Goal: Information Seeking & Learning: Learn about a topic

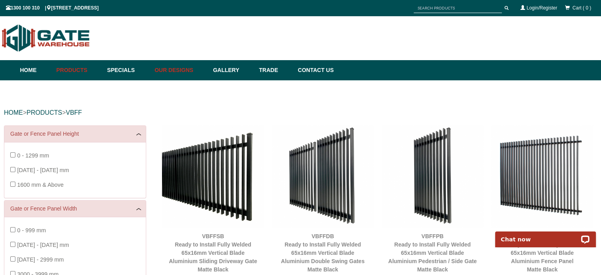
click at [181, 71] on link "Our Designs" at bounding box center [180, 70] width 58 height 20
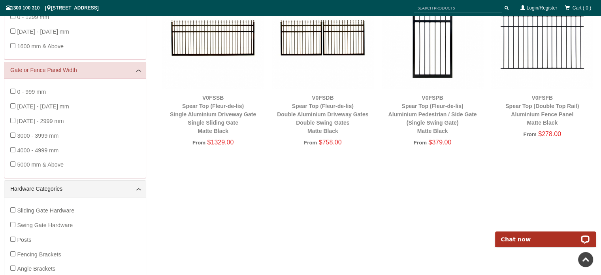
scroll to position [99, 0]
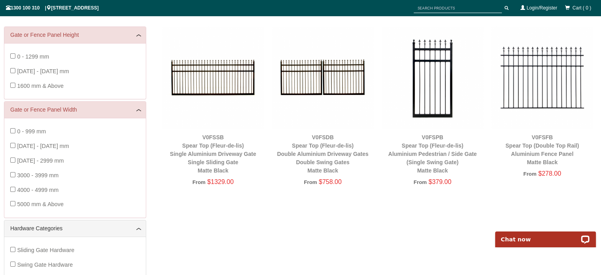
click at [546, 88] on img at bounding box center [542, 77] width 102 height 102
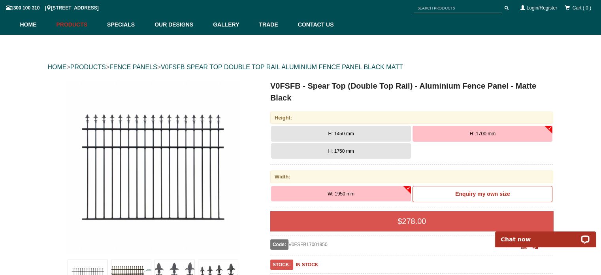
scroll to position [59, 0]
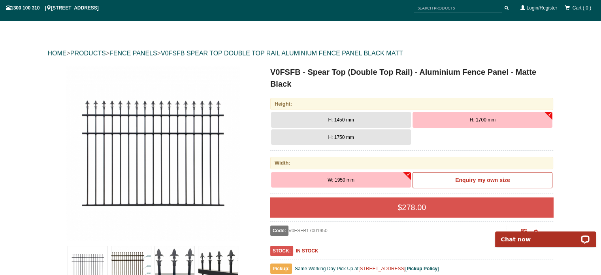
click at [374, 120] on button "H: 1450 mm" at bounding box center [341, 120] width 140 height 16
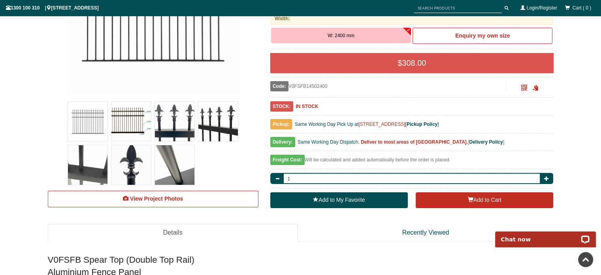
scroll to position [217, 0]
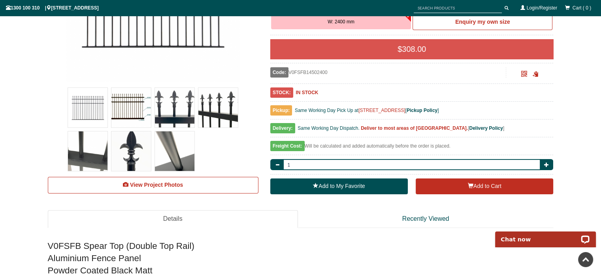
click at [88, 111] on img at bounding box center [88, 108] width 40 height 40
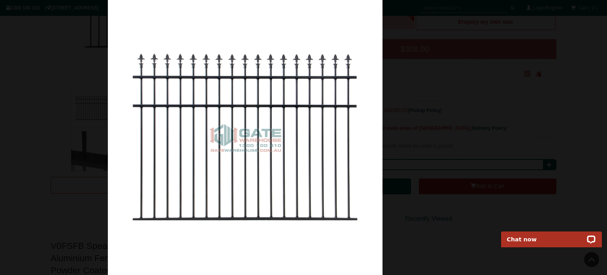
drag, startPoint x: 386, startPoint y: 151, endPoint x: 312, endPoint y: 155, distance: 74.0
click at [318, 155] on img at bounding box center [245, 137] width 275 height 275
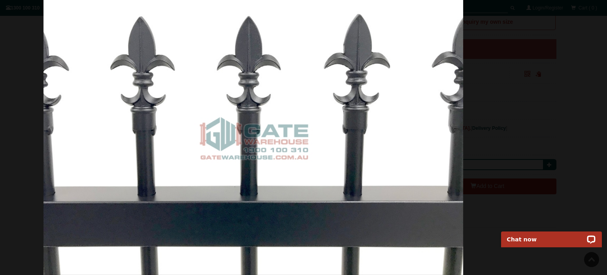
drag, startPoint x: 438, startPoint y: 145, endPoint x: 378, endPoint y: 156, distance: 60.3
click at [378, 156] on img at bounding box center [253, 137] width 420 height 275
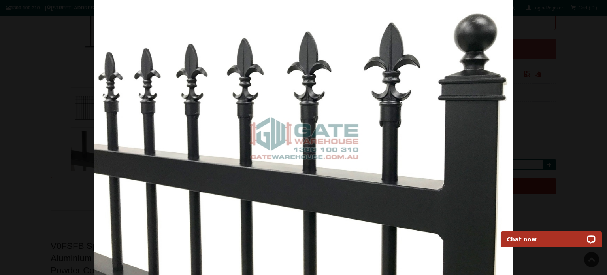
drag, startPoint x: 382, startPoint y: 144, endPoint x: 459, endPoint y: 137, distance: 77.7
click at [416, 143] on img at bounding box center [303, 137] width 419 height 275
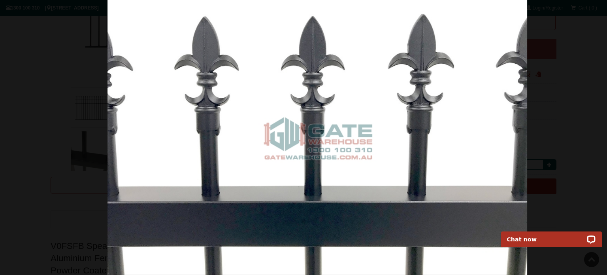
drag, startPoint x: 394, startPoint y: 144, endPoint x: 452, endPoint y: 140, distance: 57.8
click at [440, 141] on img at bounding box center [317, 137] width 420 height 275
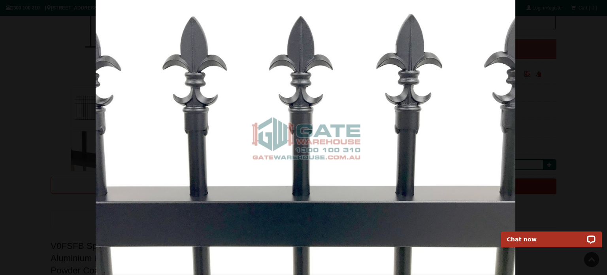
drag, startPoint x: 372, startPoint y: 111, endPoint x: 519, endPoint y: 92, distance: 148.9
click at [498, 96] on img at bounding box center [306, 137] width 420 height 275
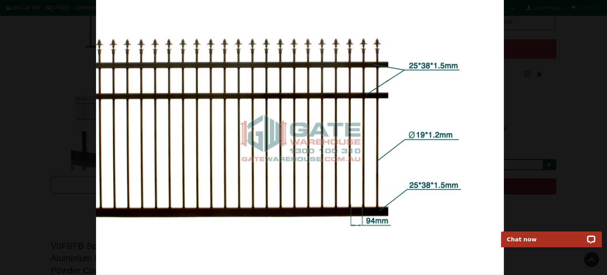
drag, startPoint x: 463, startPoint y: 109, endPoint x: 350, endPoint y: 139, distance: 116.1
click at [365, 137] on img at bounding box center [300, 137] width 408 height 275
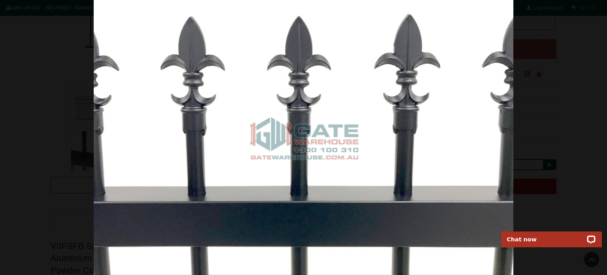
drag, startPoint x: 374, startPoint y: 135, endPoint x: 290, endPoint y: 147, distance: 84.9
click at [306, 147] on img at bounding box center [304, 137] width 420 height 275
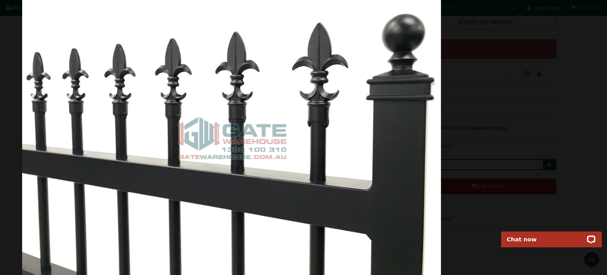
drag, startPoint x: 332, startPoint y: 143, endPoint x: 258, endPoint y: 148, distance: 74.4
click at [260, 148] on img at bounding box center [231, 137] width 419 height 275
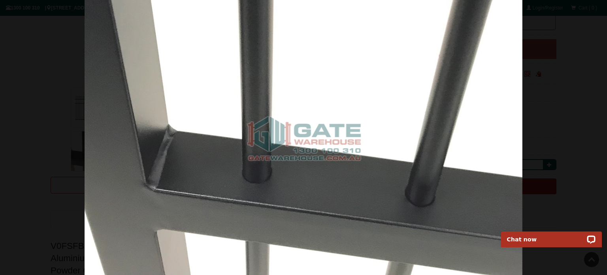
drag, startPoint x: 365, startPoint y: 144, endPoint x: 297, endPoint y: 146, distance: 68.0
click at [305, 146] on img at bounding box center [304, 137] width 438 height 275
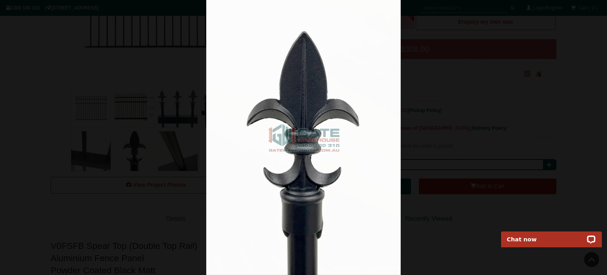
drag, startPoint x: 338, startPoint y: 146, endPoint x: 278, endPoint y: 153, distance: 60.5
click at [278, 153] on img at bounding box center [303, 137] width 195 height 275
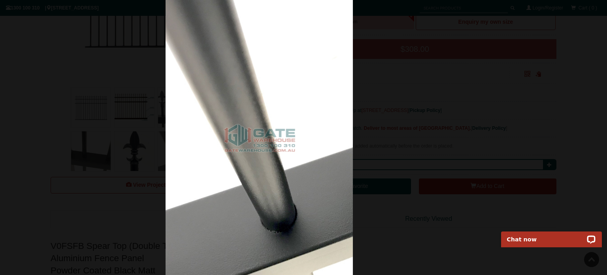
drag, startPoint x: 314, startPoint y: 150, endPoint x: 267, endPoint y: 153, distance: 47.1
click at [269, 153] on img at bounding box center [260, 137] width 188 height 275
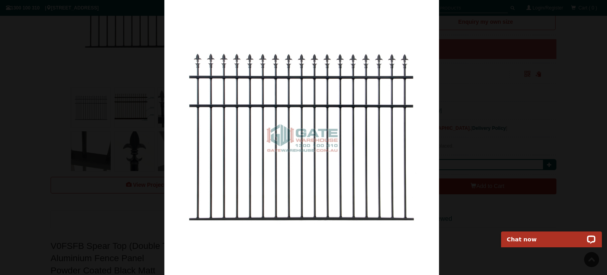
drag, startPoint x: 318, startPoint y: 149, endPoint x: 248, endPoint y: 152, distance: 69.6
click at [252, 152] on img at bounding box center [301, 137] width 275 height 275
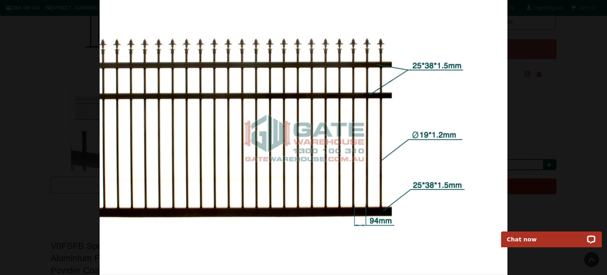
click at [224, 154] on img at bounding box center [304, 137] width 408 height 275
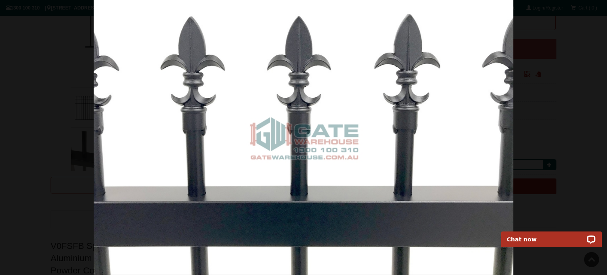
drag, startPoint x: 276, startPoint y: 153, endPoint x: 163, endPoint y: 162, distance: 113.8
click at [166, 162] on img at bounding box center [304, 137] width 420 height 275
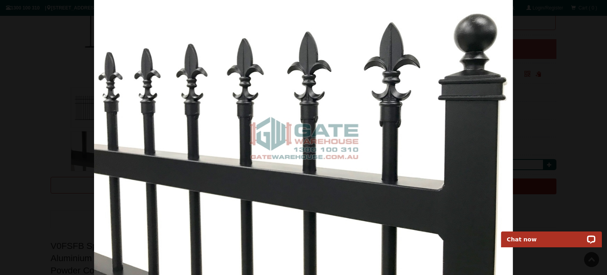
click at [349, 91] on img at bounding box center [303, 137] width 419 height 275
click at [531, 51] on div at bounding box center [303, 137] width 607 height 275
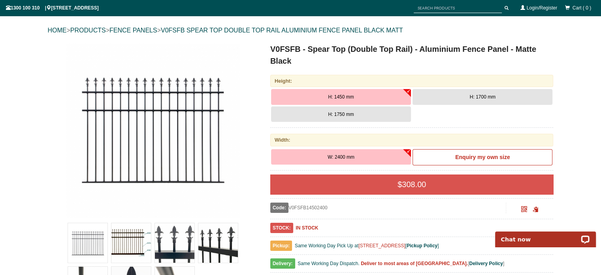
scroll to position [119, 0]
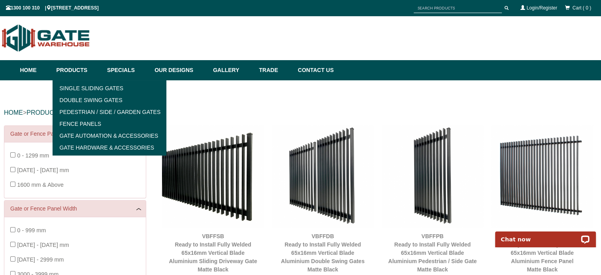
click at [71, 69] on link "Products" at bounding box center [78, 70] width 51 height 20
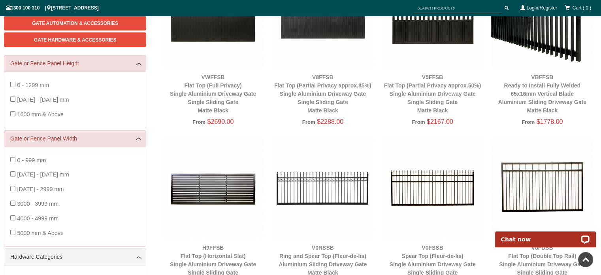
scroll to position [178, 0]
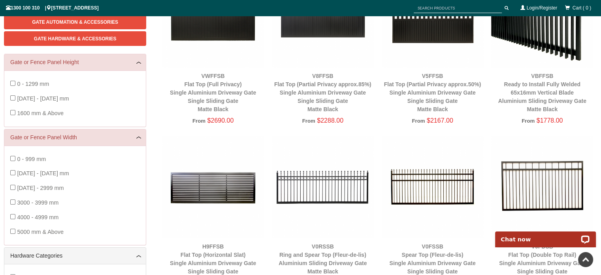
click at [561, 41] on img at bounding box center [542, 16] width 102 height 102
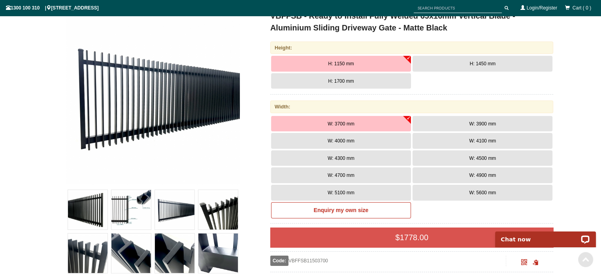
scroll to position [138, 0]
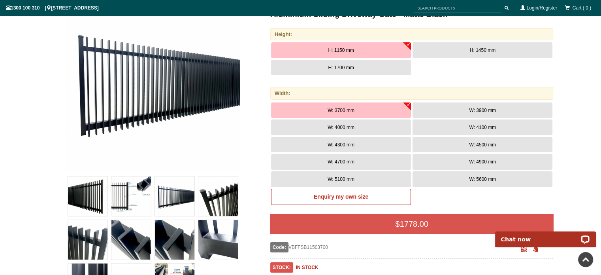
click at [88, 199] on img at bounding box center [88, 196] width 40 height 40
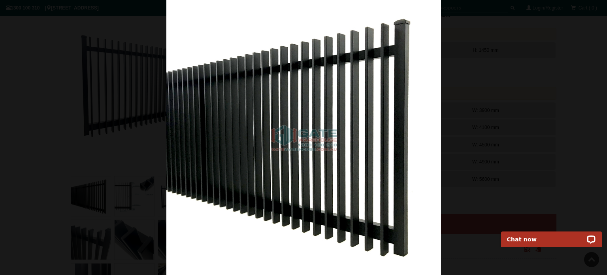
drag, startPoint x: 288, startPoint y: 164, endPoint x: 230, endPoint y: 164, distance: 57.3
click at [239, 164] on img at bounding box center [303, 137] width 275 height 275
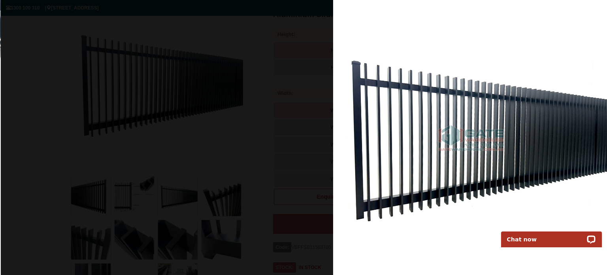
drag, startPoint x: 186, startPoint y: 120, endPoint x: 377, endPoint y: 98, distance: 191.6
click at [361, 99] on img at bounding box center [470, 137] width 275 height 275
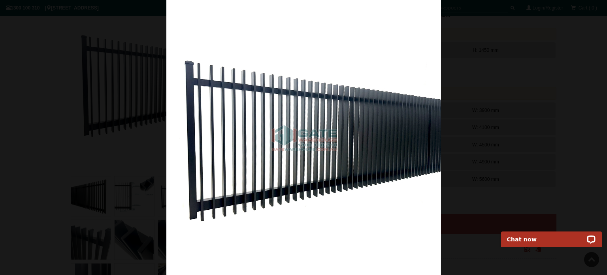
drag, startPoint x: 275, startPoint y: 220, endPoint x: 432, endPoint y: 206, distance: 157.0
click at [432, 206] on img at bounding box center [303, 137] width 275 height 275
drag, startPoint x: 160, startPoint y: 184, endPoint x: 273, endPoint y: 175, distance: 113.7
click at [273, 175] on div at bounding box center [303, 137] width 607 height 275
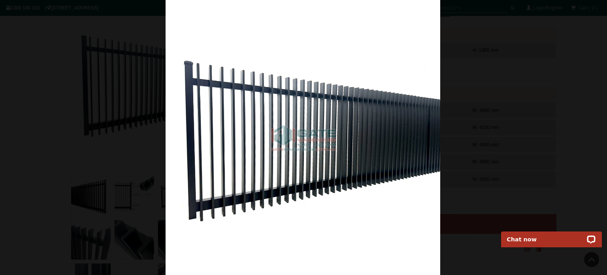
drag, startPoint x: 354, startPoint y: 153, endPoint x: 247, endPoint y: 158, distance: 106.8
click at [282, 158] on img at bounding box center [303, 137] width 275 height 275
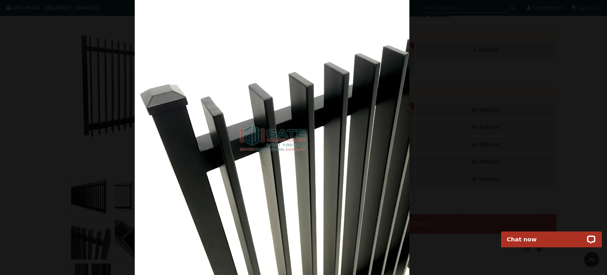
drag, startPoint x: 356, startPoint y: 163, endPoint x: 305, endPoint y: 173, distance: 51.4
click at [316, 171] on img at bounding box center [272, 137] width 275 height 275
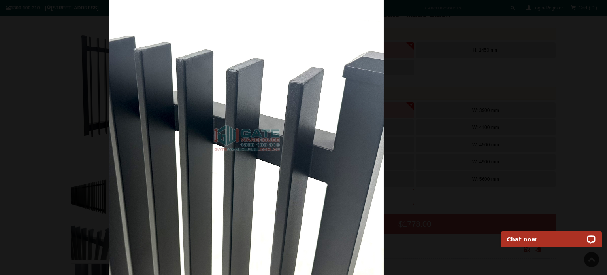
drag, startPoint x: 419, startPoint y: 130, endPoint x: 344, endPoint y: 139, distance: 74.8
click at [357, 138] on img at bounding box center [246, 137] width 275 height 275
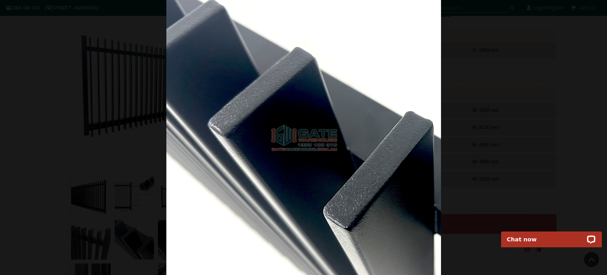
drag, startPoint x: 318, startPoint y: 136, endPoint x: 280, endPoint y: 140, distance: 38.6
click at [289, 139] on img at bounding box center [303, 137] width 275 height 275
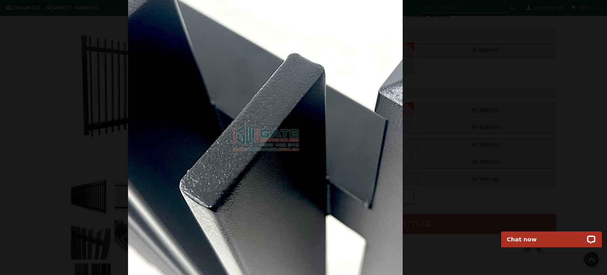
drag, startPoint x: 268, startPoint y: 151, endPoint x: 245, endPoint y: 155, distance: 23.6
click at [249, 154] on img at bounding box center [265, 137] width 275 height 275
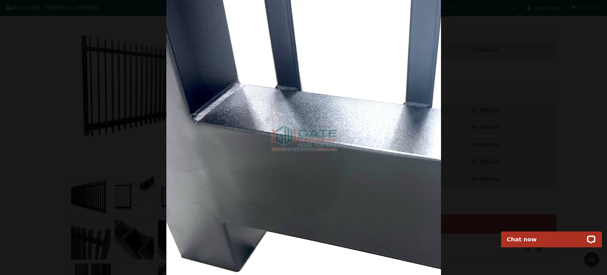
drag, startPoint x: 326, startPoint y: 141, endPoint x: 236, endPoint y: 147, distance: 90.3
click at [236, 147] on img at bounding box center [303, 137] width 275 height 275
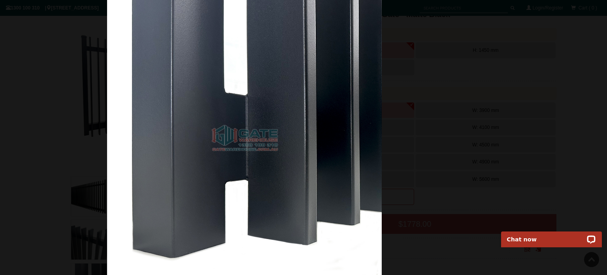
drag, startPoint x: 271, startPoint y: 139, endPoint x: 227, endPoint y: 146, distance: 44.7
click at [231, 145] on img at bounding box center [244, 137] width 275 height 275
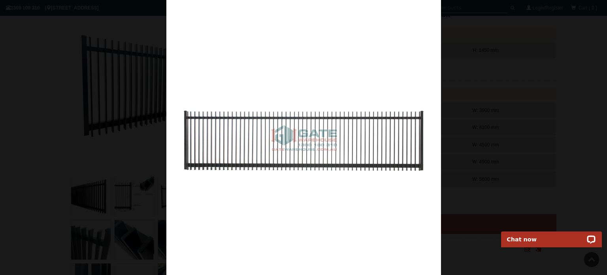
drag, startPoint x: 318, startPoint y: 149, endPoint x: 251, endPoint y: 157, distance: 67.3
click at [258, 155] on img at bounding box center [303, 137] width 275 height 275
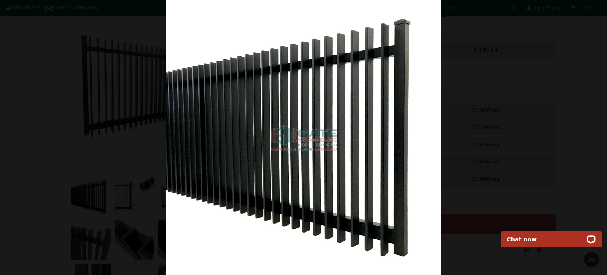
drag, startPoint x: 215, startPoint y: 158, endPoint x: 463, endPoint y: 150, distance: 247.4
click at [441, 151] on img at bounding box center [303, 137] width 275 height 275
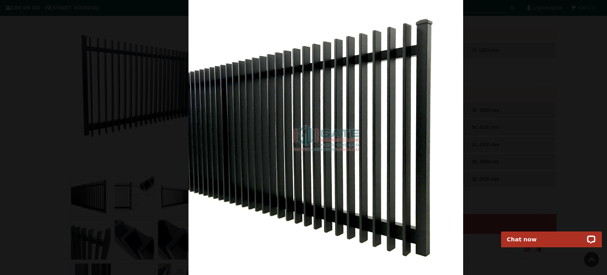
drag, startPoint x: 286, startPoint y: 183, endPoint x: 392, endPoint y: 167, distance: 107.0
click at [387, 169] on img at bounding box center [325, 137] width 275 height 275
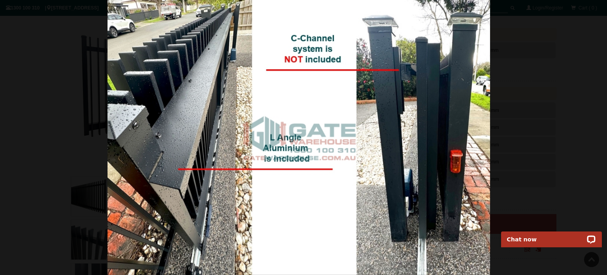
drag, startPoint x: 326, startPoint y: 169, endPoint x: 293, endPoint y: 183, distance: 36.1
click at [302, 177] on img at bounding box center [298, 137] width 383 height 275
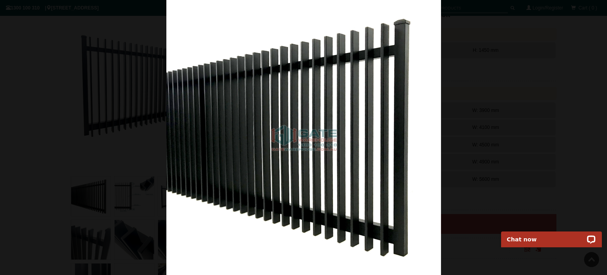
click at [104, 83] on div at bounding box center [303, 137] width 607 height 275
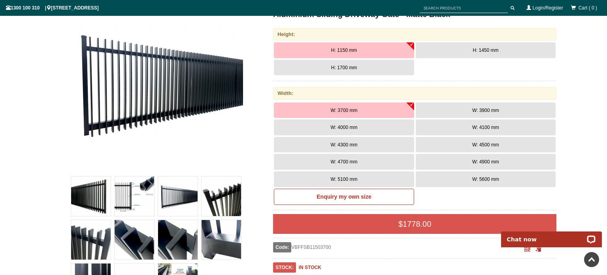
click at [104, 83] on div at bounding box center [303, 137] width 607 height 275
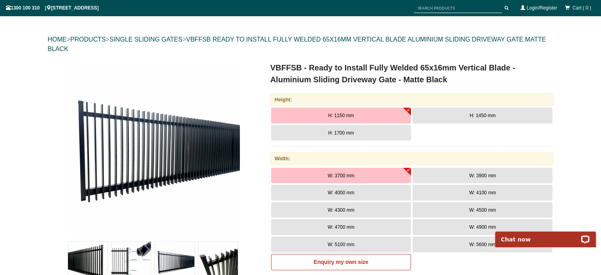
scroll to position [59, 0]
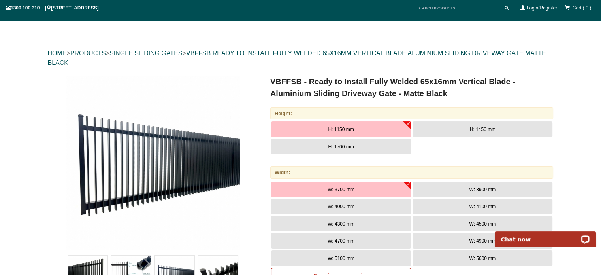
click at [464, 130] on button "H: 1450 mm" at bounding box center [482, 129] width 140 height 16
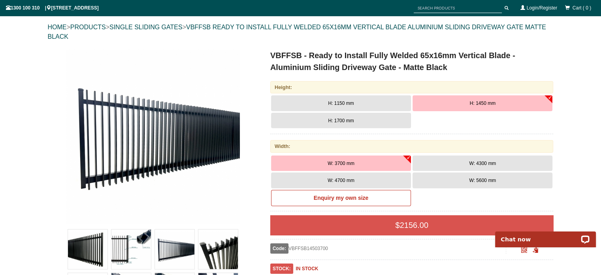
scroll to position [99, 0]
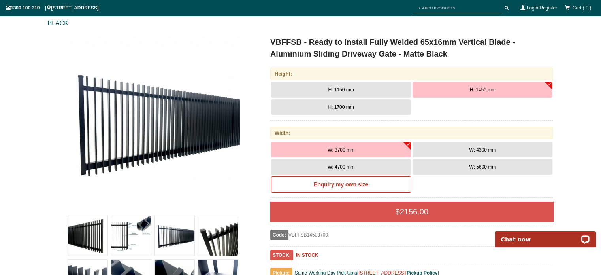
click at [481, 168] on span "W: 5600 mm" at bounding box center [482, 167] width 27 height 6
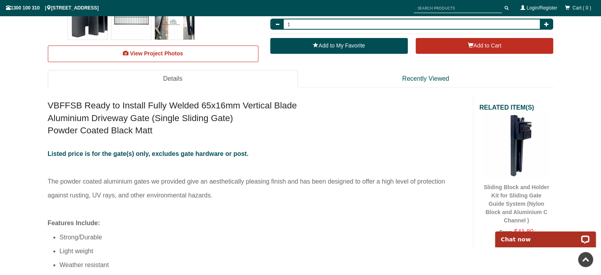
scroll to position [415, 0]
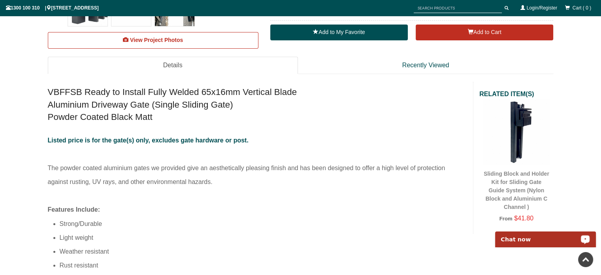
click at [528, 153] on img at bounding box center [516, 132] width 66 height 66
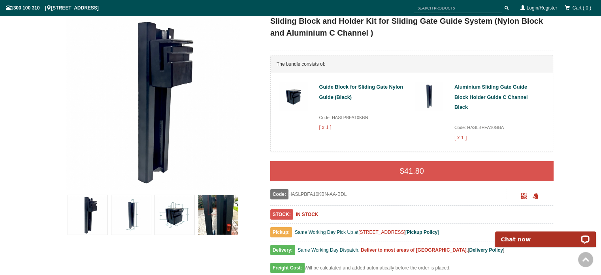
scroll to position [138, 0]
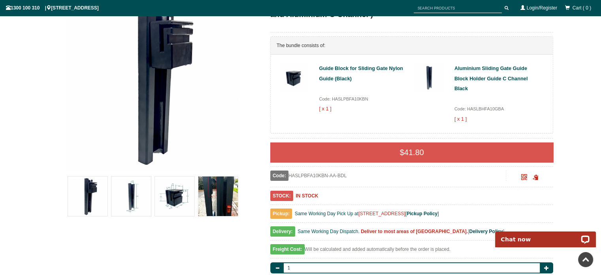
click at [90, 193] on img at bounding box center [88, 196] width 40 height 40
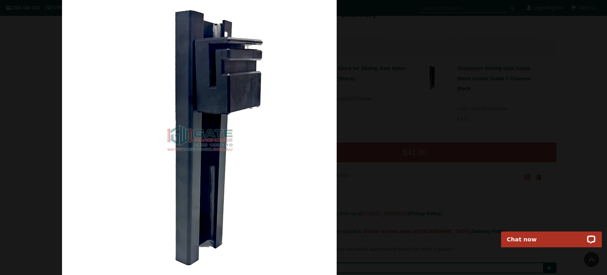
drag, startPoint x: 373, startPoint y: 144, endPoint x: 258, endPoint y: 154, distance: 116.1
click at [265, 153] on img at bounding box center [199, 137] width 275 height 275
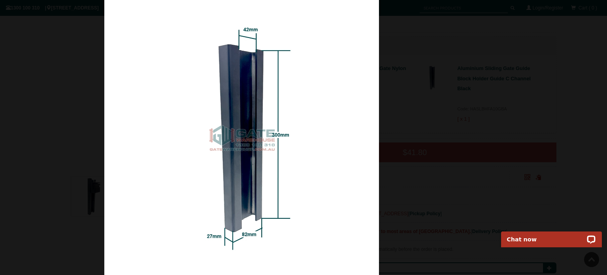
drag, startPoint x: 324, startPoint y: 151, endPoint x: 221, endPoint y: 158, distance: 103.0
click at [241, 157] on img at bounding box center [241, 137] width 275 height 275
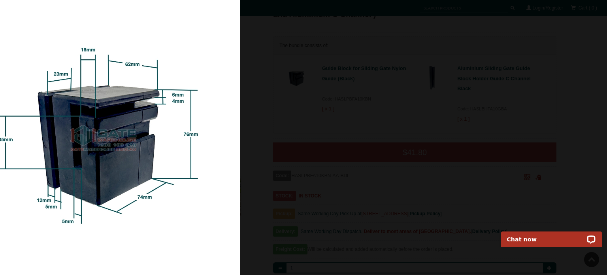
drag, startPoint x: 370, startPoint y: 158, endPoint x: 129, endPoint y: 166, distance: 241.1
click at [164, 161] on img at bounding box center [103, 137] width 275 height 275
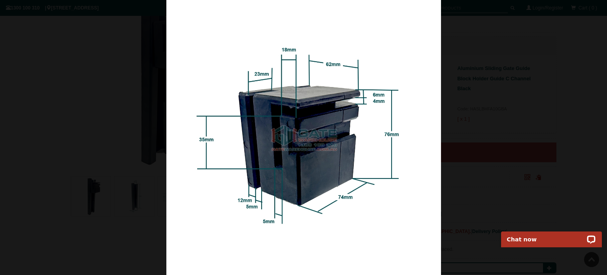
click at [166, 171] on img at bounding box center [303, 137] width 275 height 275
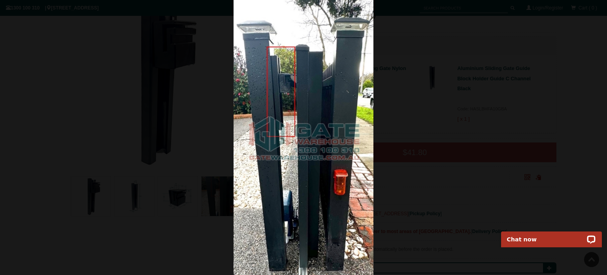
drag, startPoint x: 331, startPoint y: 174, endPoint x: 154, endPoint y: 174, distance: 177.4
click at [233, 174] on img at bounding box center [303, 137] width 140 height 275
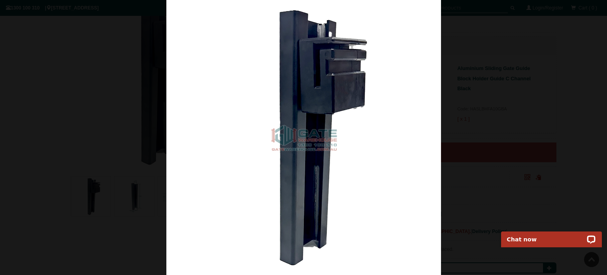
drag, startPoint x: 257, startPoint y: 175, endPoint x: 57, endPoint y: 174, distance: 200.3
click at [166, 175] on img at bounding box center [303, 137] width 275 height 275
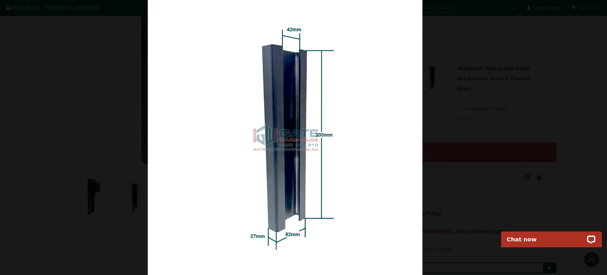
drag, startPoint x: 299, startPoint y: 167, endPoint x: 25, endPoint y: 168, distance: 273.7
click at [148, 168] on img at bounding box center [285, 137] width 275 height 275
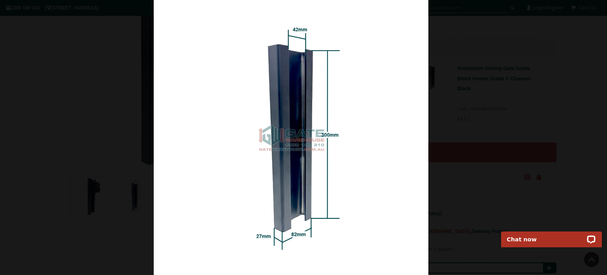
drag, startPoint x: 344, startPoint y: 166, endPoint x: 0, endPoint y: 166, distance: 344.5
click at [154, 166] on img at bounding box center [291, 137] width 275 height 275
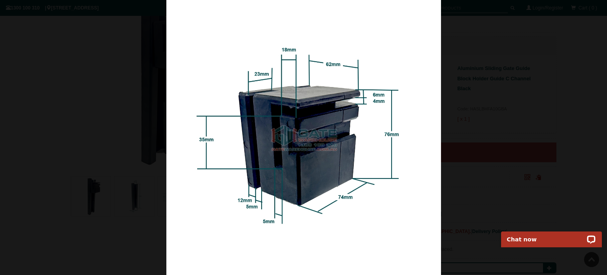
click at [340, 103] on img at bounding box center [303, 137] width 275 height 275
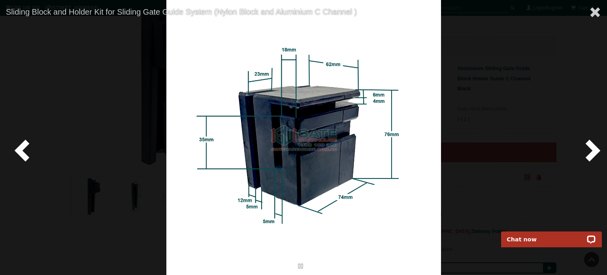
click at [340, 103] on img at bounding box center [303, 137] width 275 height 275
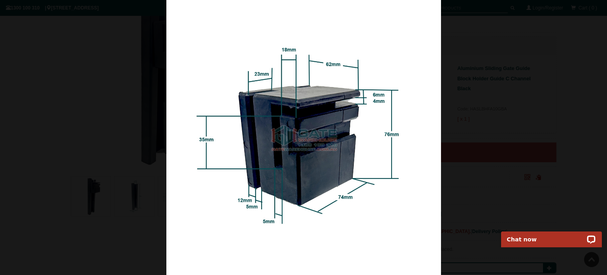
click at [81, 60] on div at bounding box center [303, 137] width 607 height 275
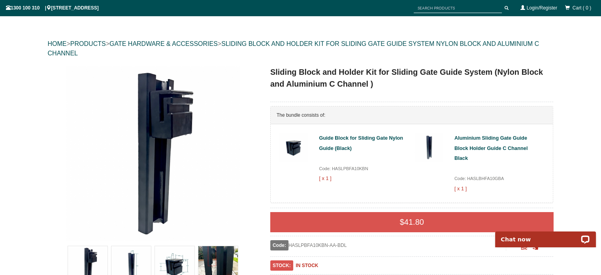
scroll to position [0, 0]
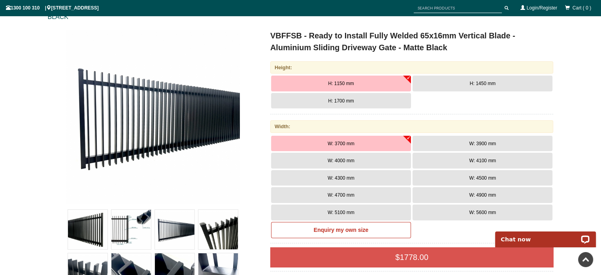
scroll to position [99, 0]
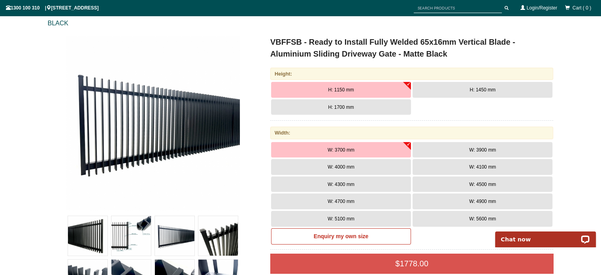
click at [492, 92] on span "H: 1450 mm" at bounding box center [483, 90] width 26 height 6
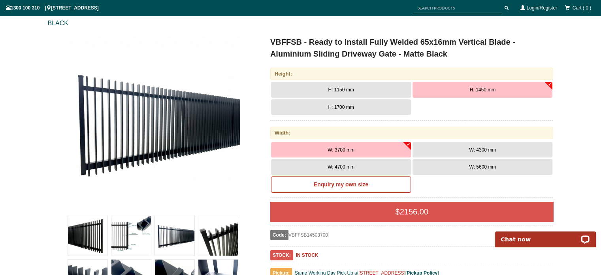
click at [473, 166] on span "W: 5600 mm" at bounding box center [482, 167] width 27 height 6
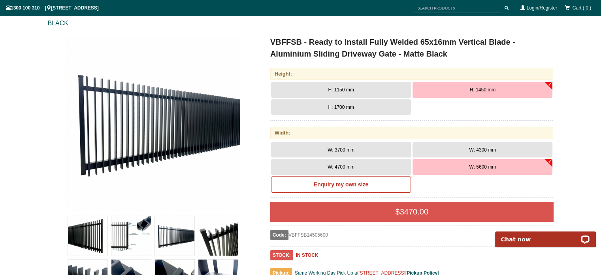
scroll to position [0, 0]
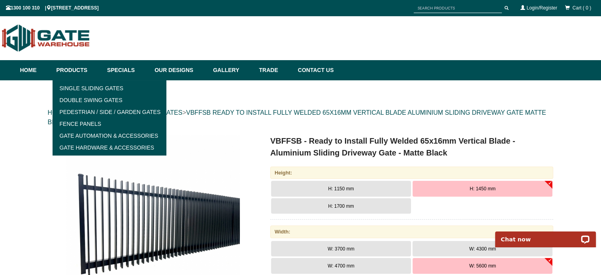
click at [64, 69] on link "Products" at bounding box center [78, 70] width 51 height 20
